Goal: Task Accomplishment & Management: Manage account settings

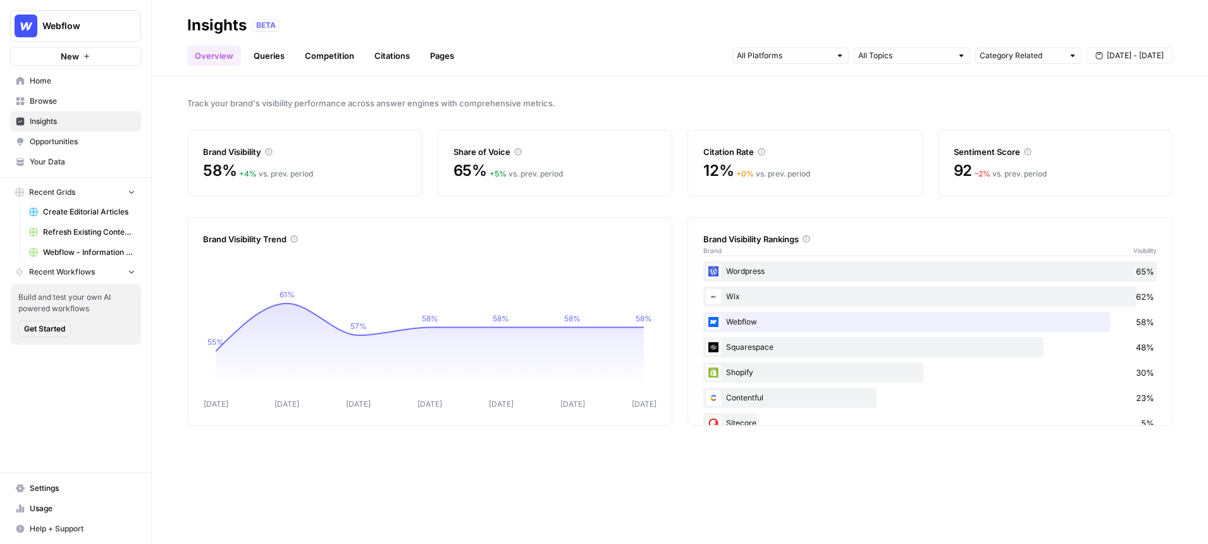
drag, startPoint x: 805, startPoint y: 240, endPoint x: 708, endPoint y: 241, distance: 96.1
click at [708, 241] on div "Brand Visibility Rankings" at bounding box center [930, 239] width 454 height 13
click at [264, 63] on link "Queries" at bounding box center [269, 56] width 46 height 20
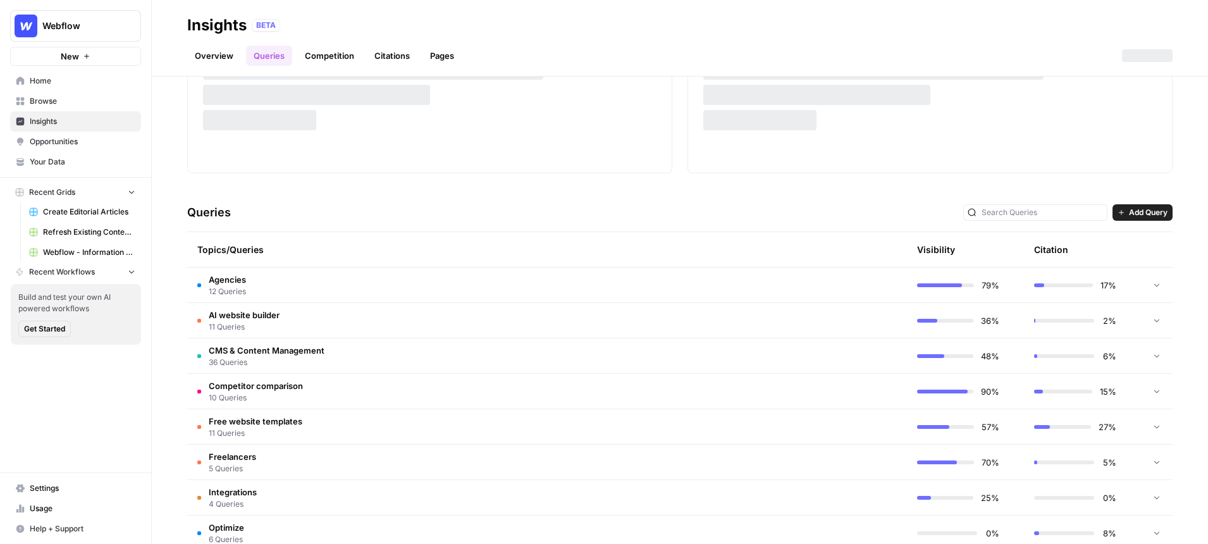
scroll to position [147, 0]
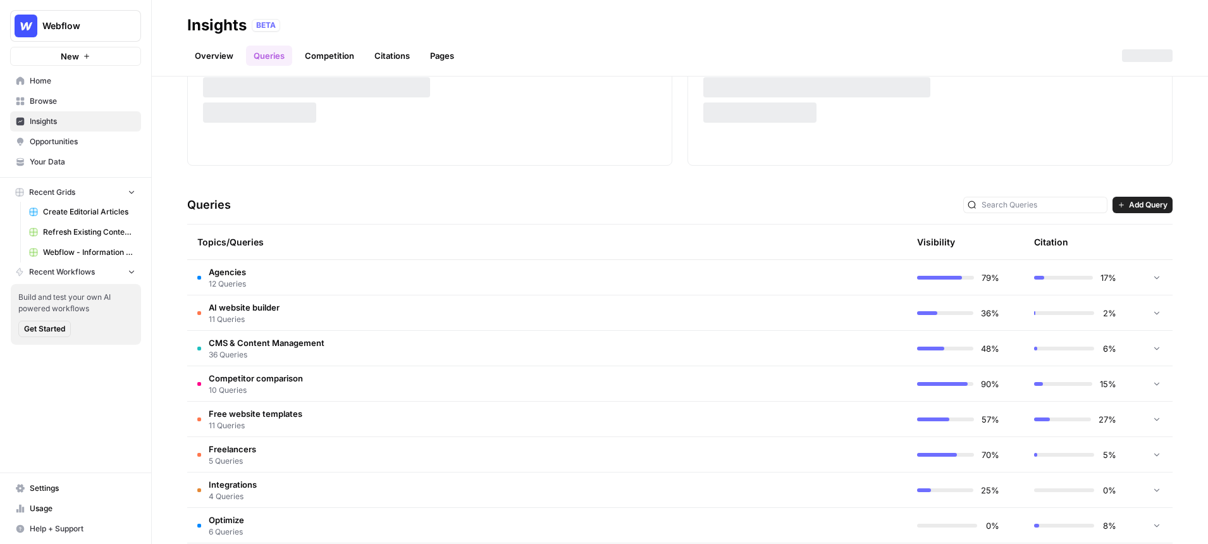
click at [247, 342] on span "CMS & Content Management" at bounding box center [267, 342] width 116 height 13
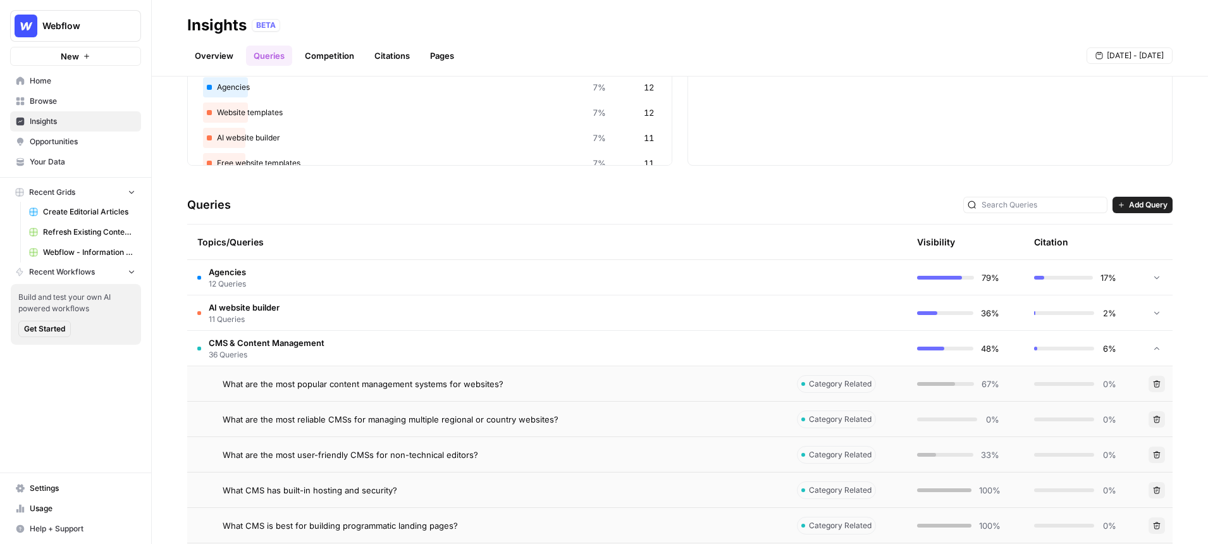
scroll to position [267, 0]
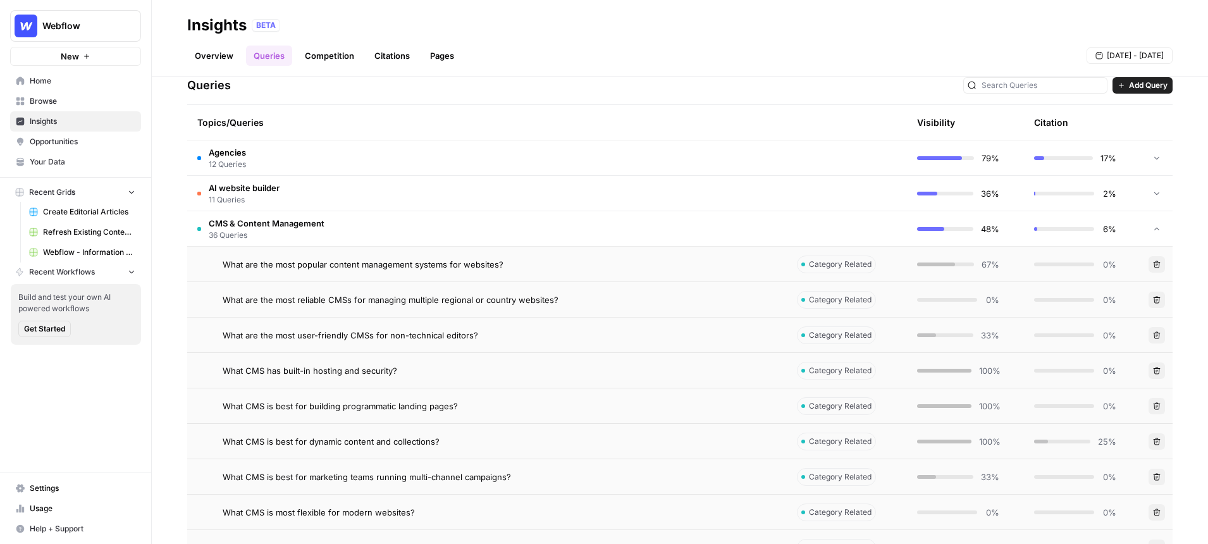
click at [414, 267] on span "What are the most popular content management systems for websites?" at bounding box center [363, 264] width 281 height 13
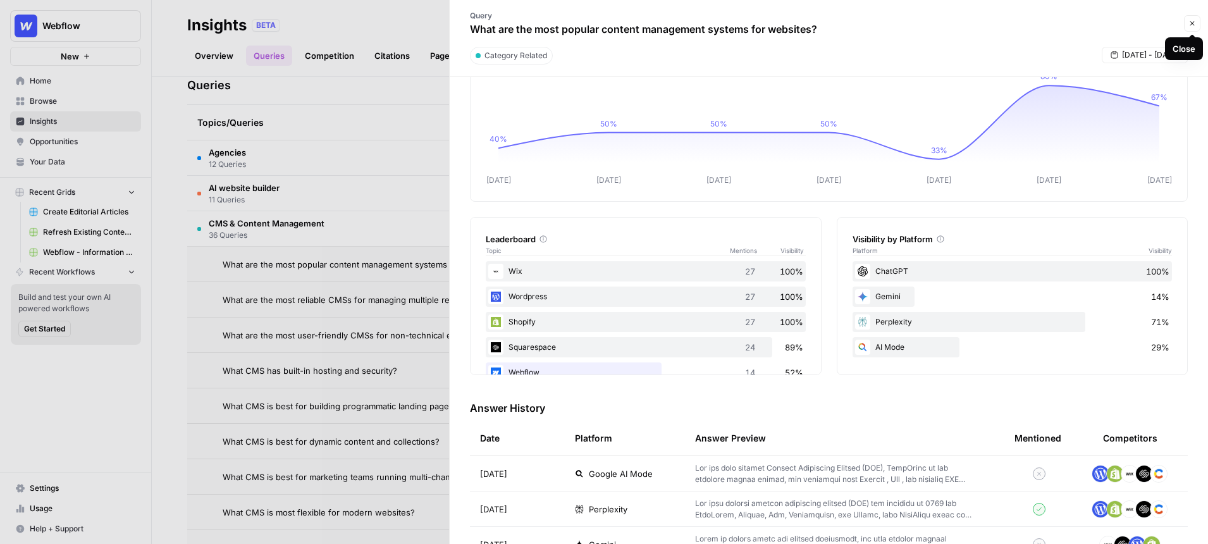
click at [1189, 24] on icon "button" at bounding box center [1192, 24] width 8 height 8
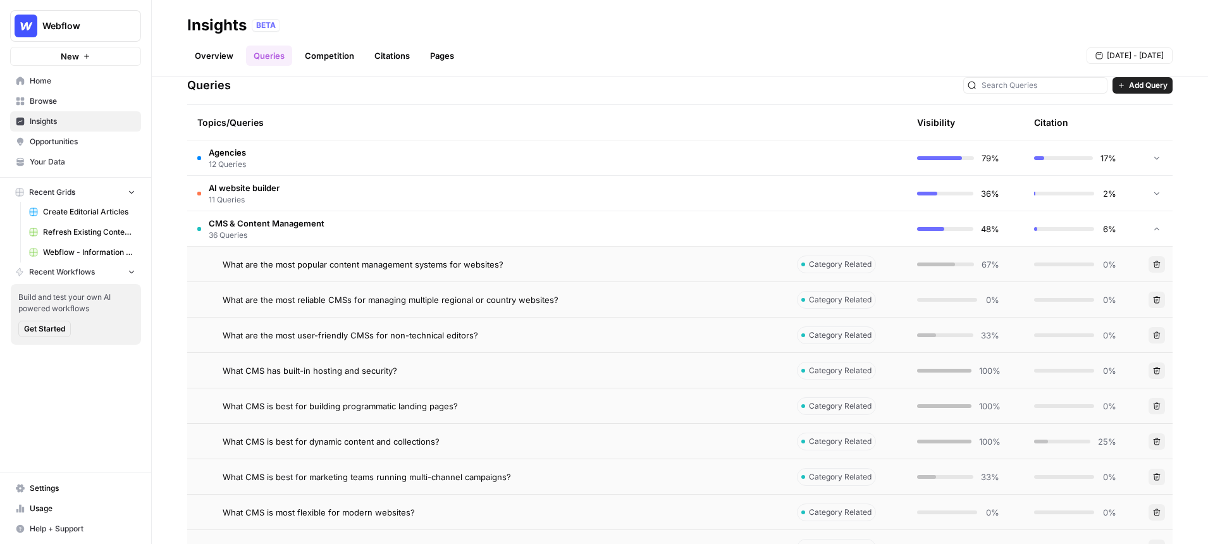
click at [207, 56] on link "Overview" at bounding box center [214, 56] width 54 height 20
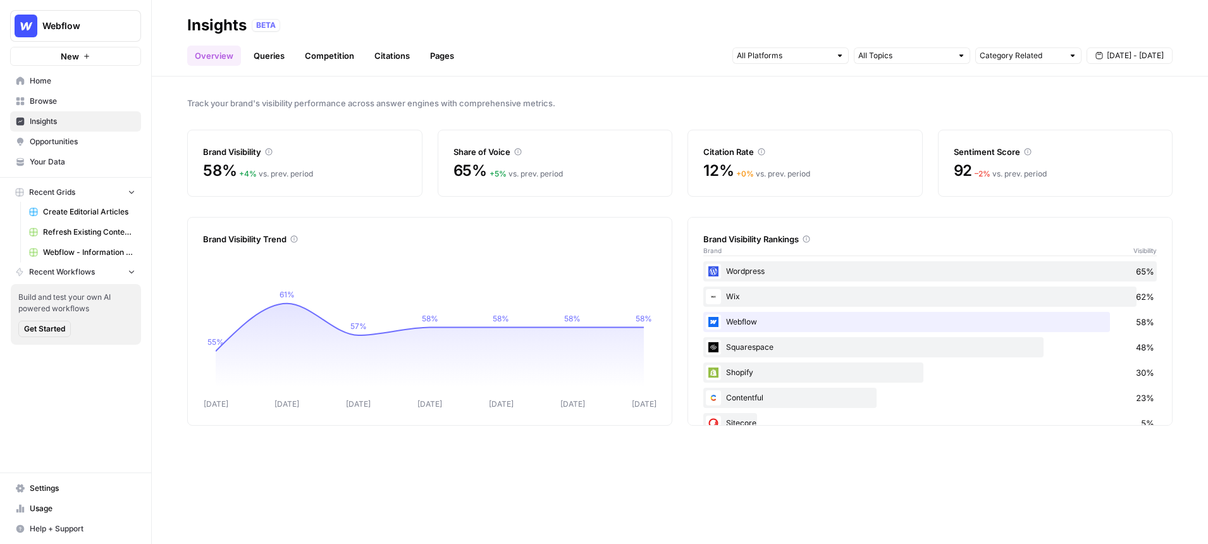
click at [122, 27] on div "Webflow" at bounding box center [89, 26] width 94 height 13
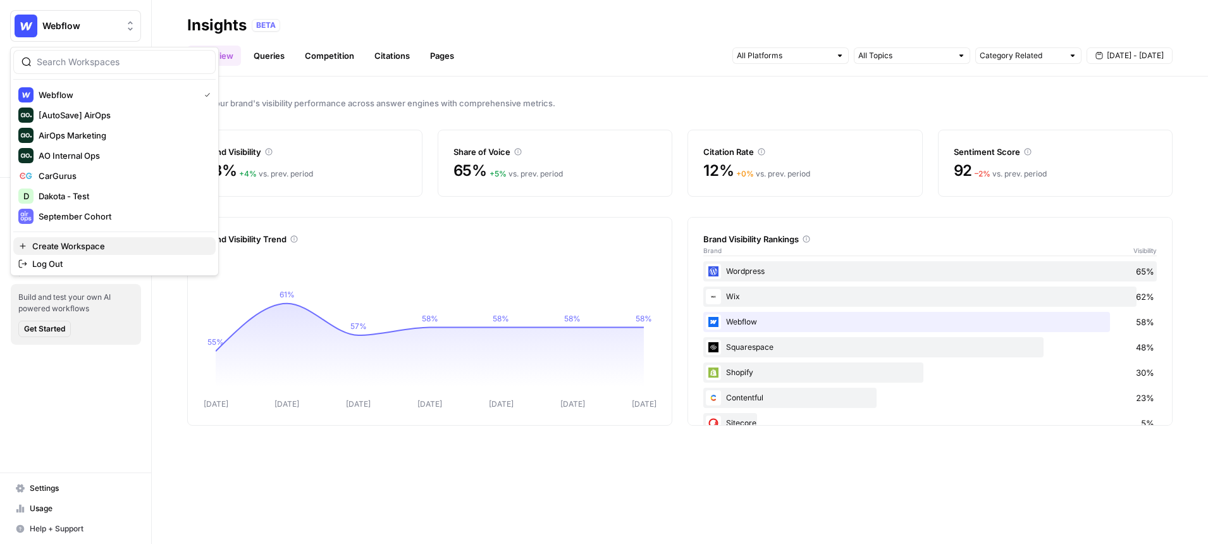
click at [69, 251] on span "Create Workspace" at bounding box center [118, 246] width 173 height 13
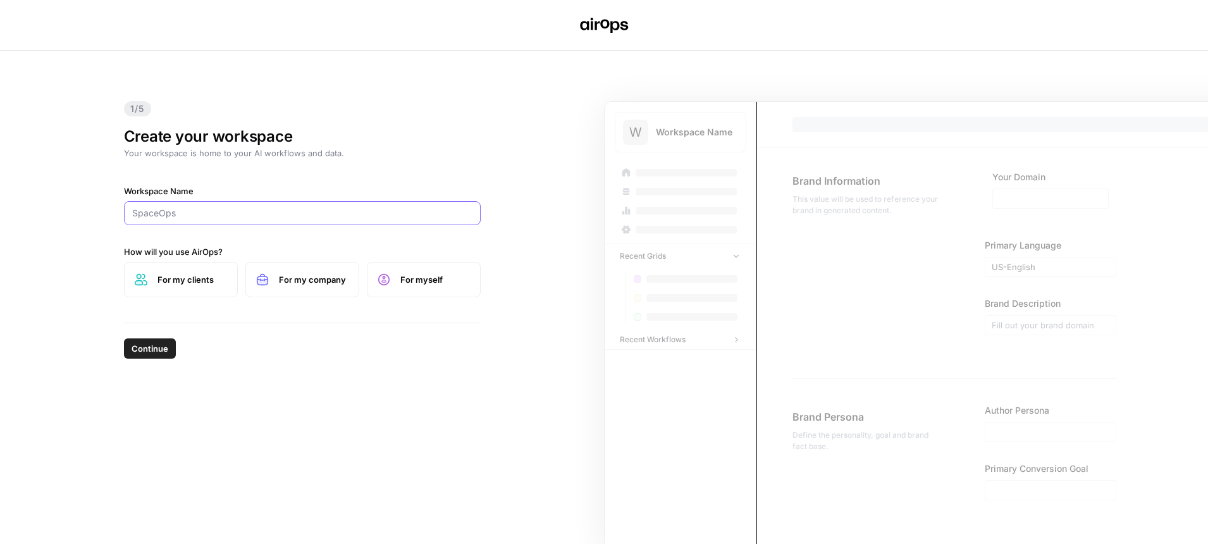
click at [171, 207] on input "Workspace Name" at bounding box center [302, 213] width 340 height 13
type input "Staples - [GEOGRAPHIC_DATA]"
click at [202, 283] on span "For my clients" at bounding box center [192, 279] width 70 height 13
click at [150, 350] on span "Continue" at bounding box center [150, 348] width 37 height 13
